Goal: Information Seeking & Learning: Learn about a topic

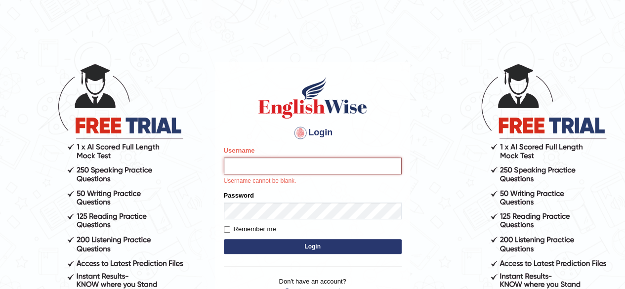
type input "[PERSON_NAME]"
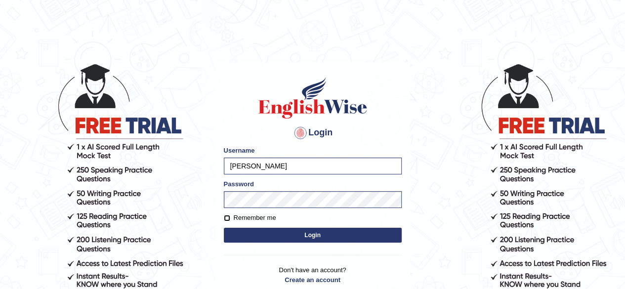
click at [224, 216] on input "Remember me" at bounding box center [227, 218] width 6 height 6
checkbox input "true"
click at [254, 233] on button "Login" at bounding box center [313, 235] width 178 height 15
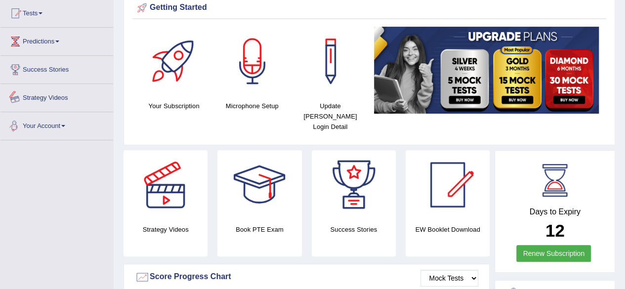
scroll to position [49, 0]
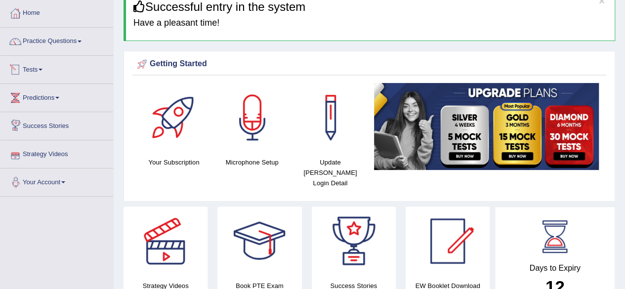
click at [36, 65] on link "Tests" at bounding box center [56, 68] width 113 height 25
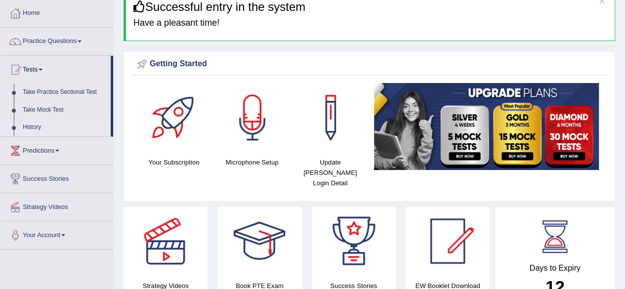
click at [34, 130] on link "History" at bounding box center [64, 128] width 92 height 18
click at [40, 124] on link "History" at bounding box center [64, 128] width 92 height 18
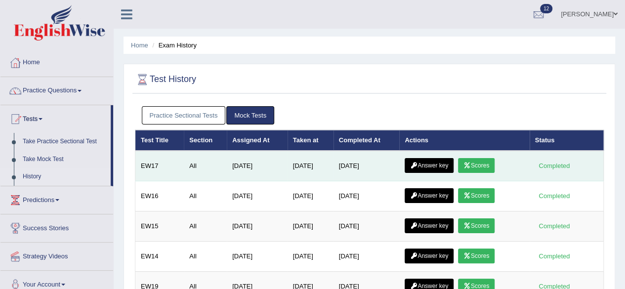
click at [476, 165] on link "Scores" at bounding box center [476, 165] width 37 height 15
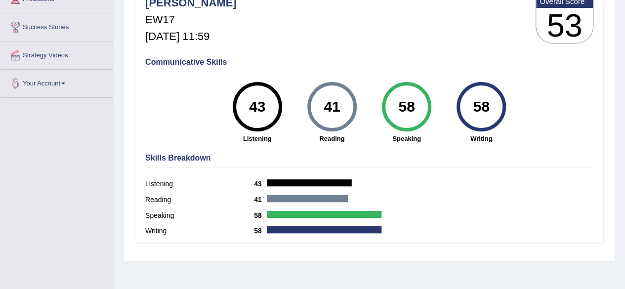
scroll to position [49, 0]
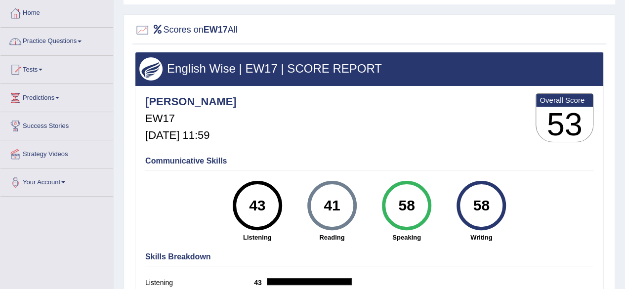
click at [58, 48] on link "Practice Questions" at bounding box center [56, 40] width 113 height 25
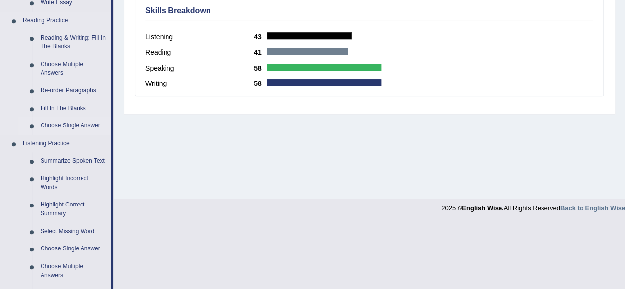
scroll to position [285, 0]
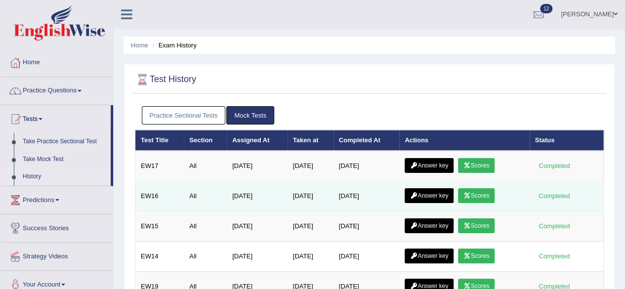
click at [493, 195] on link "Scores" at bounding box center [476, 195] width 37 height 15
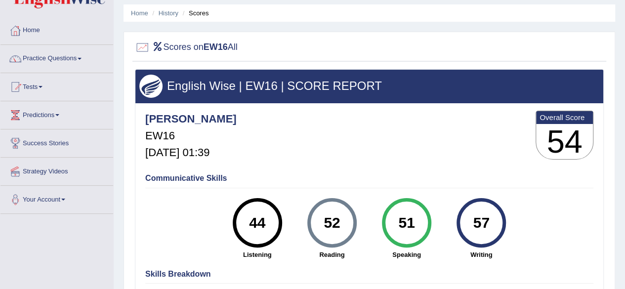
scroll to position [32, 0]
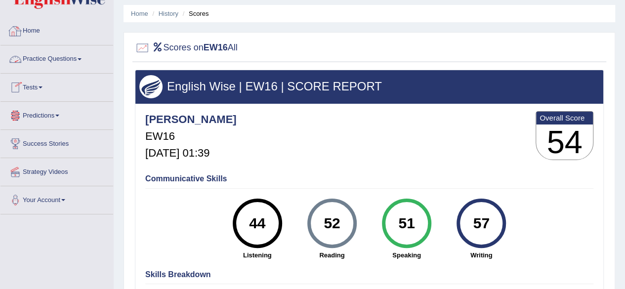
click at [28, 56] on link "Practice Questions" at bounding box center [56, 57] width 113 height 25
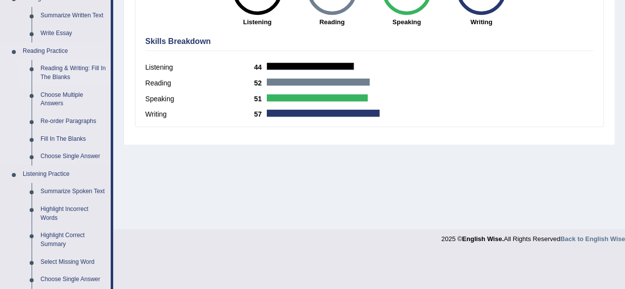
scroll to position [279, 0]
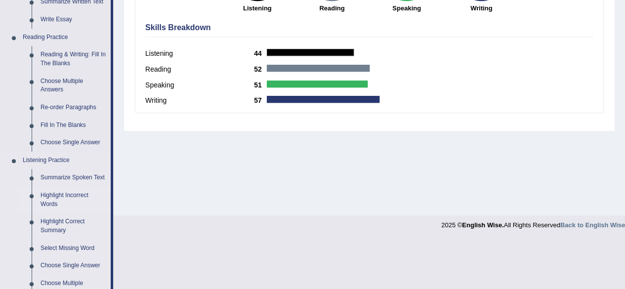
click at [81, 199] on link "Highlight Incorrect Words" at bounding box center [73, 200] width 75 height 26
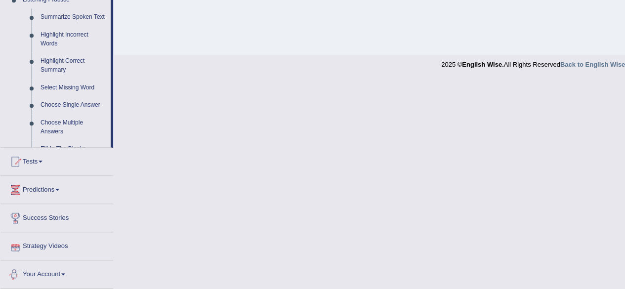
scroll to position [402, 0]
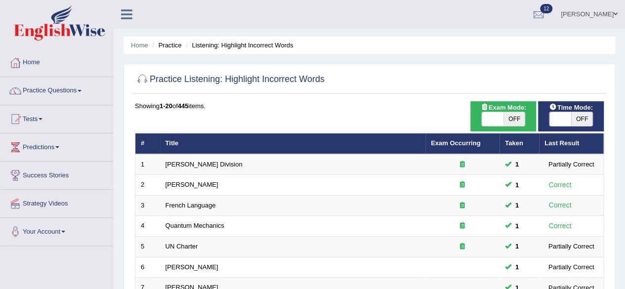
click at [523, 119] on span "OFF" at bounding box center [514, 119] width 22 height 14
checkbox input "true"
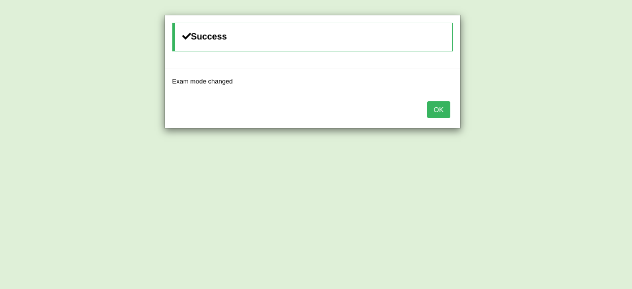
click at [442, 109] on button "OK" at bounding box center [438, 109] width 23 height 17
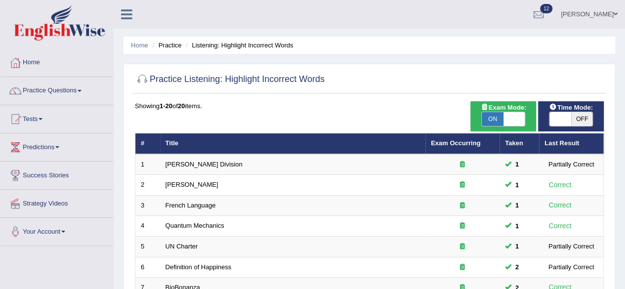
click at [572, 115] on span "OFF" at bounding box center [582, 119] width 22 height 14
checkbox input "true"
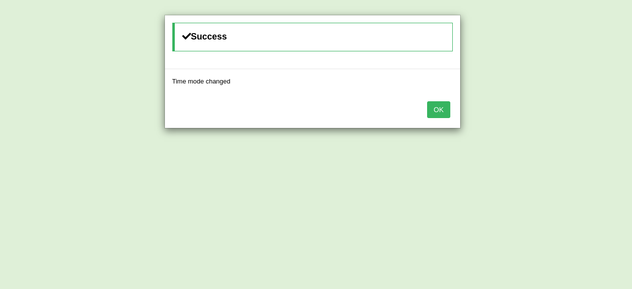
click at [558, 118] on div "Success Time mode changed OK" at bounding box center [316, 144] width 632 height 289
click at [433, 110] on button "OK" at bounding box center [438, 109] width 23 height 17
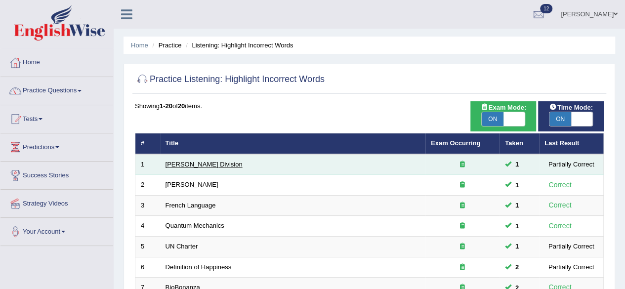
click at [179, 161] on link "Ward Division" at bounding box center [203, 164] width 77 height 7
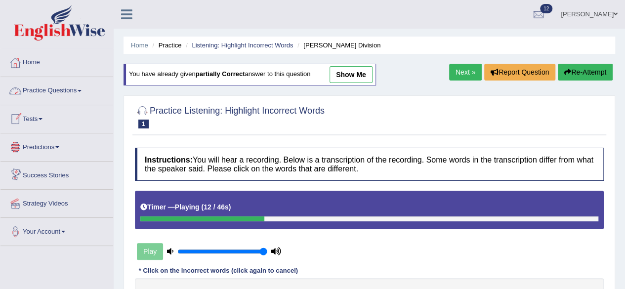
click at [34, 60] on link "Home" at bounding box center [56, 61] width 113 height 25
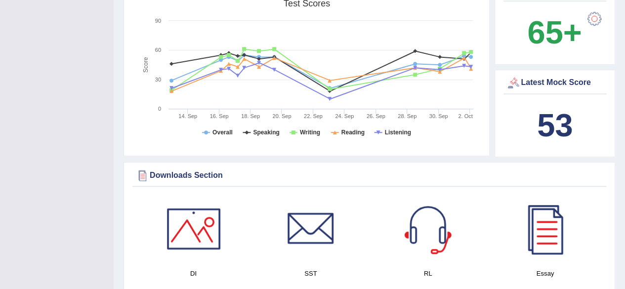
scroll to position [395, 0]
